Goal: Go to known website: Access a specific website the user already knows

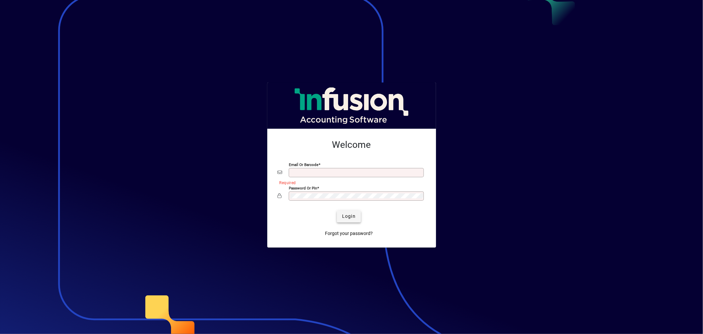
type input "**********"
click at [352, 218] on span "Login" at bounding box center [349, 216] width 14 height 7
